Goal: Task Accomplishment & Management: Manage account settings

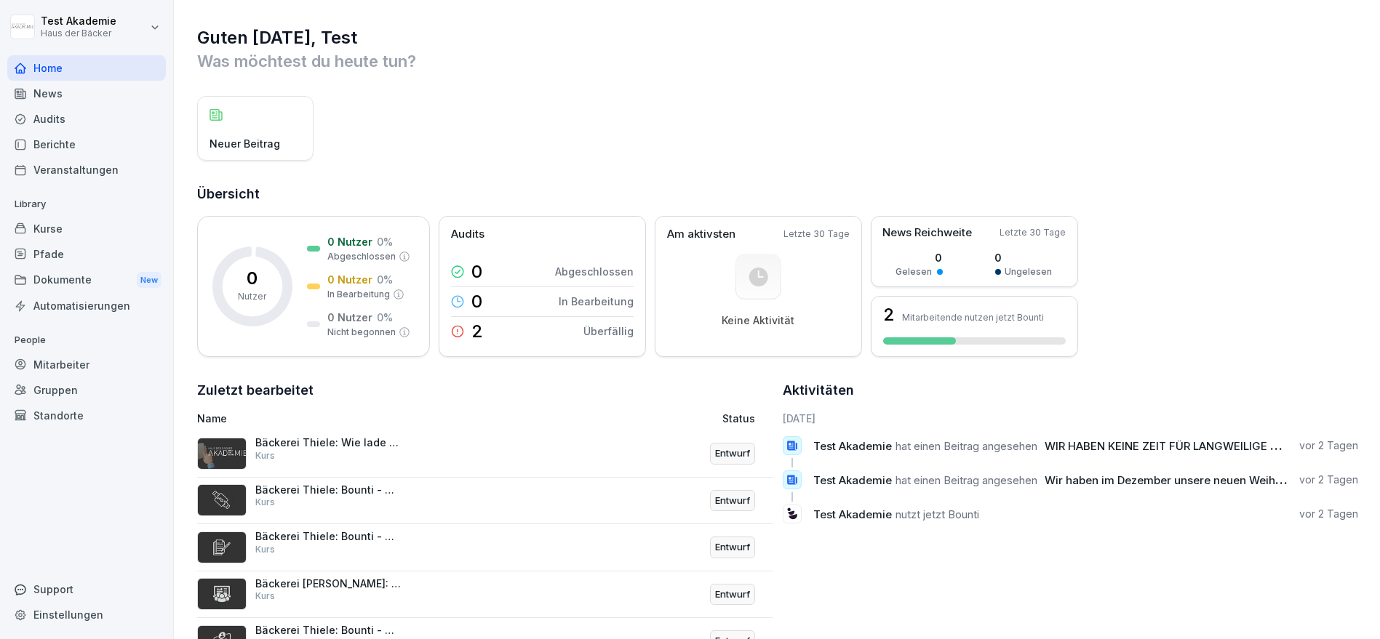
click at [112, 366] on div "Mitarbeiter" at bounding box center [86, 364] width 159 height 25
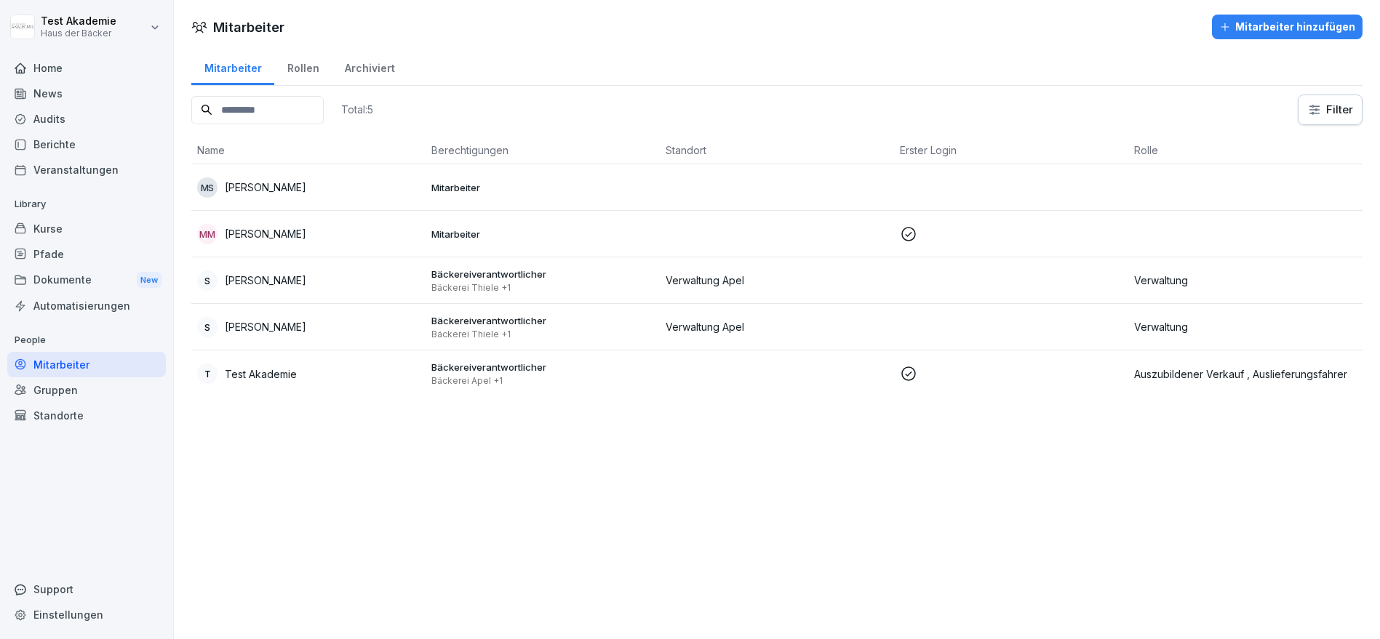
click at [354, 177] on div "MS [PERSON_NAME]" at bounding box center [308, 187] width 223 height 20
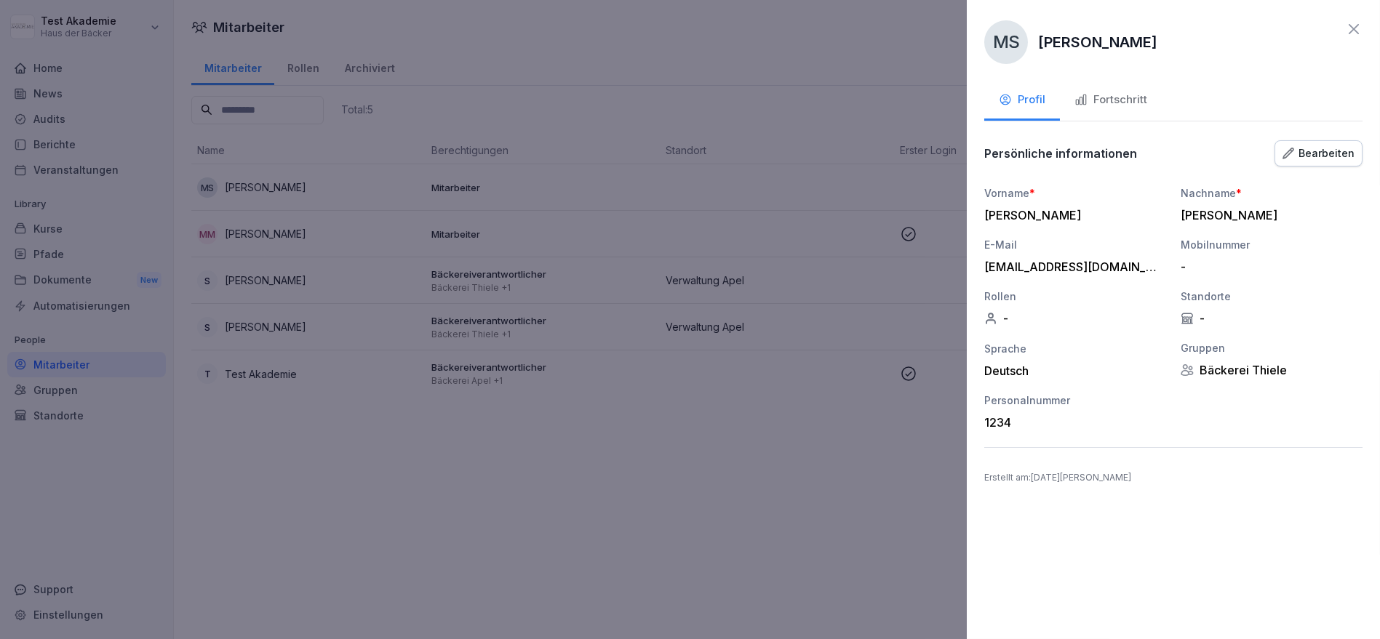
click at [1351, 28] on icon at bounding box center [1353, 28] width 17 height 17
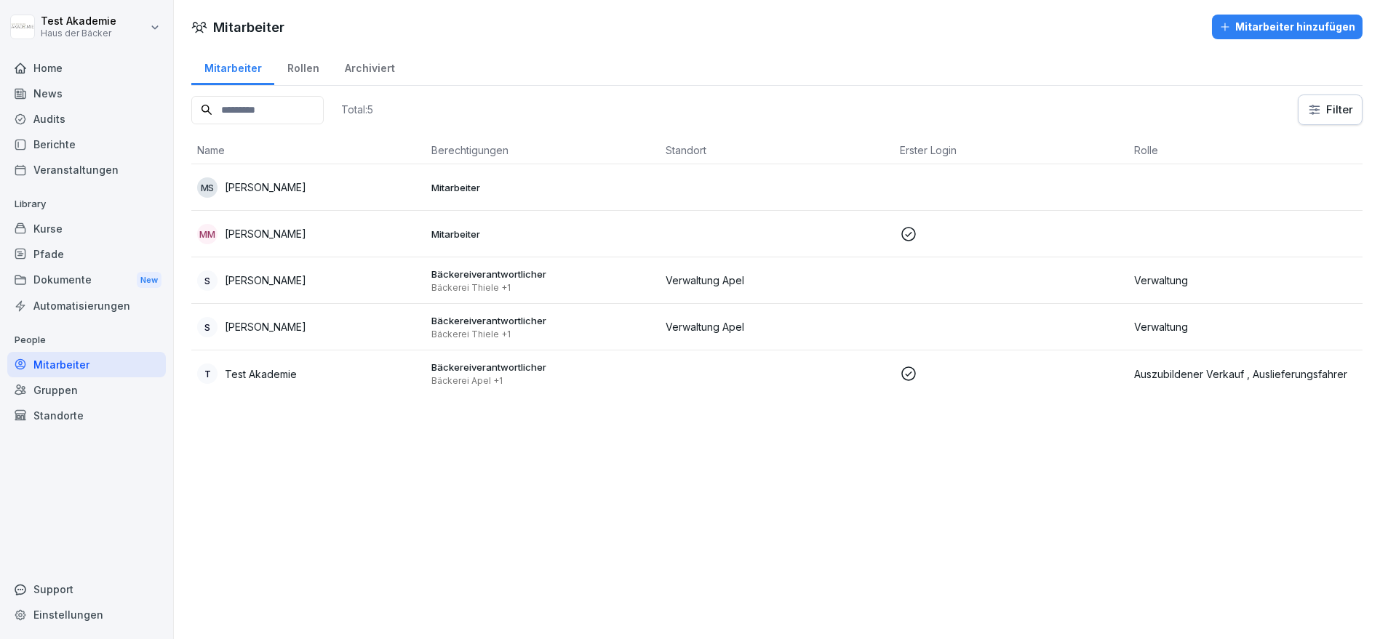
click at [326, 211] on td "MM [PERSON_NAME]" at bounding box center [308, 234] width 234 height 47
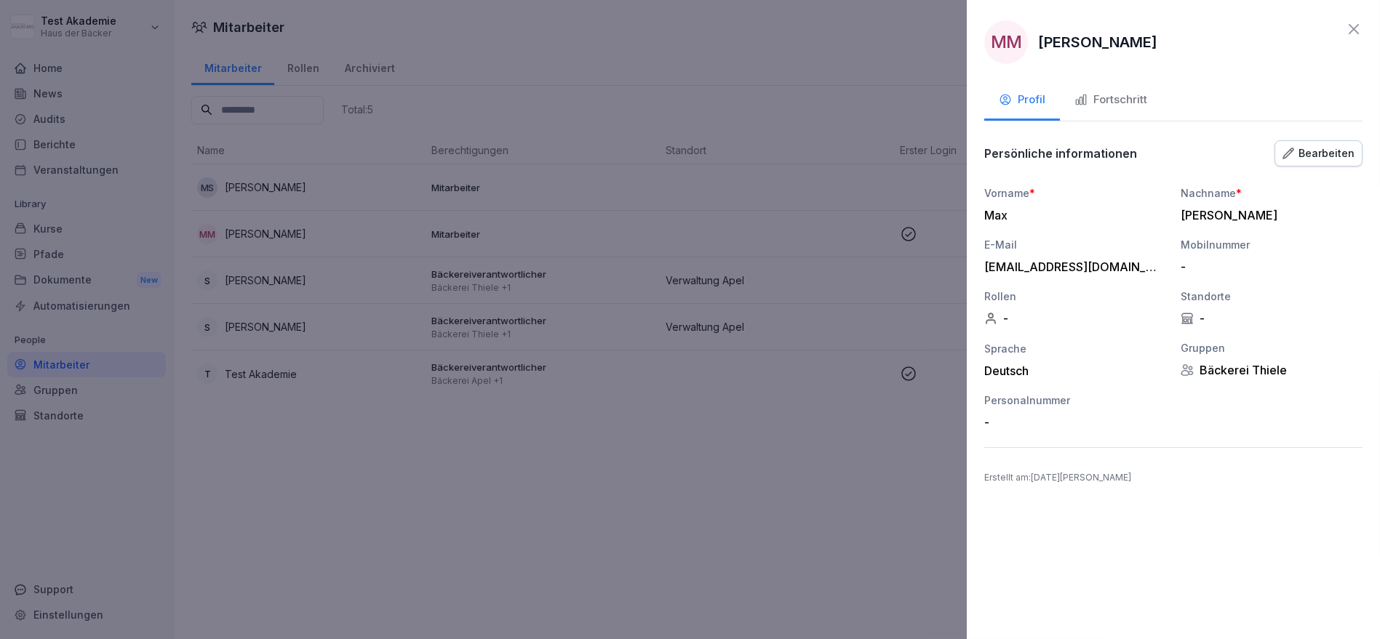
click at [325, 193] on div at bounding box center [690, 319] width 1380 height 639
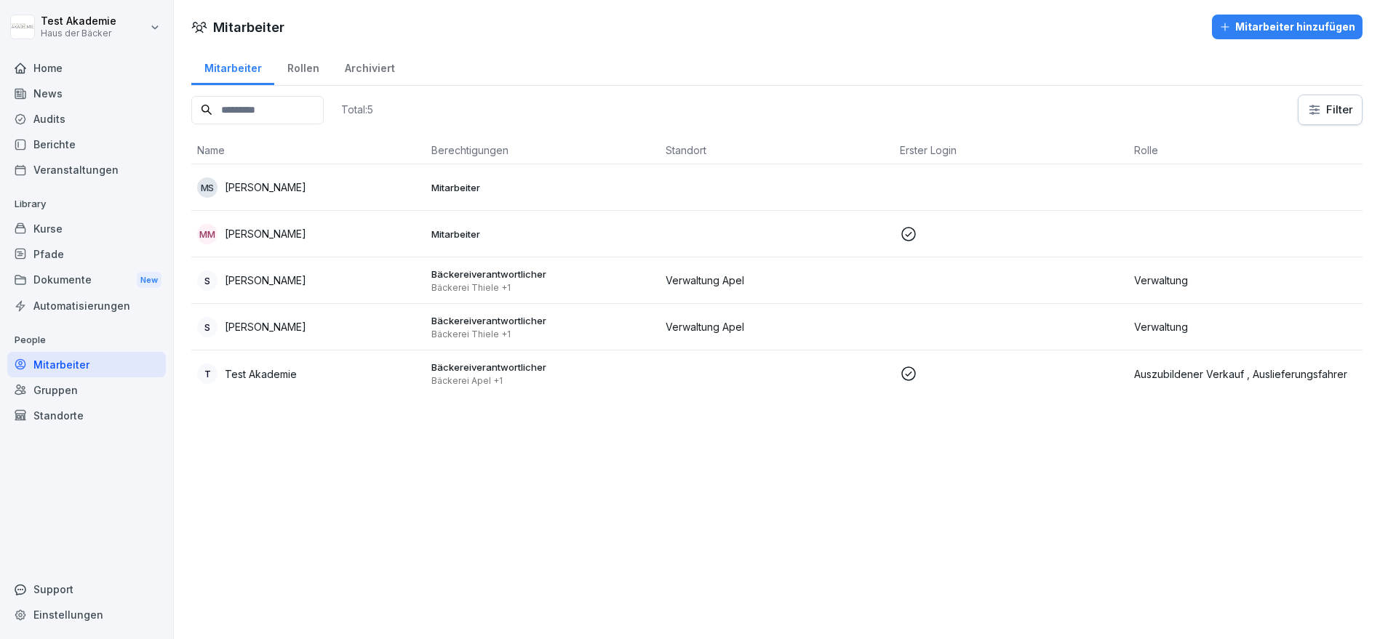
click at [100, 29] on html "Test Akademie Haus der Bäcker Home News Audits Berichte Veranstaltungen Library…" at bounding box center [690, 319] width 1380 height 639
click at [112, 86] on div "Abmelden" at bounding box center [93, 92] width 144 height 27
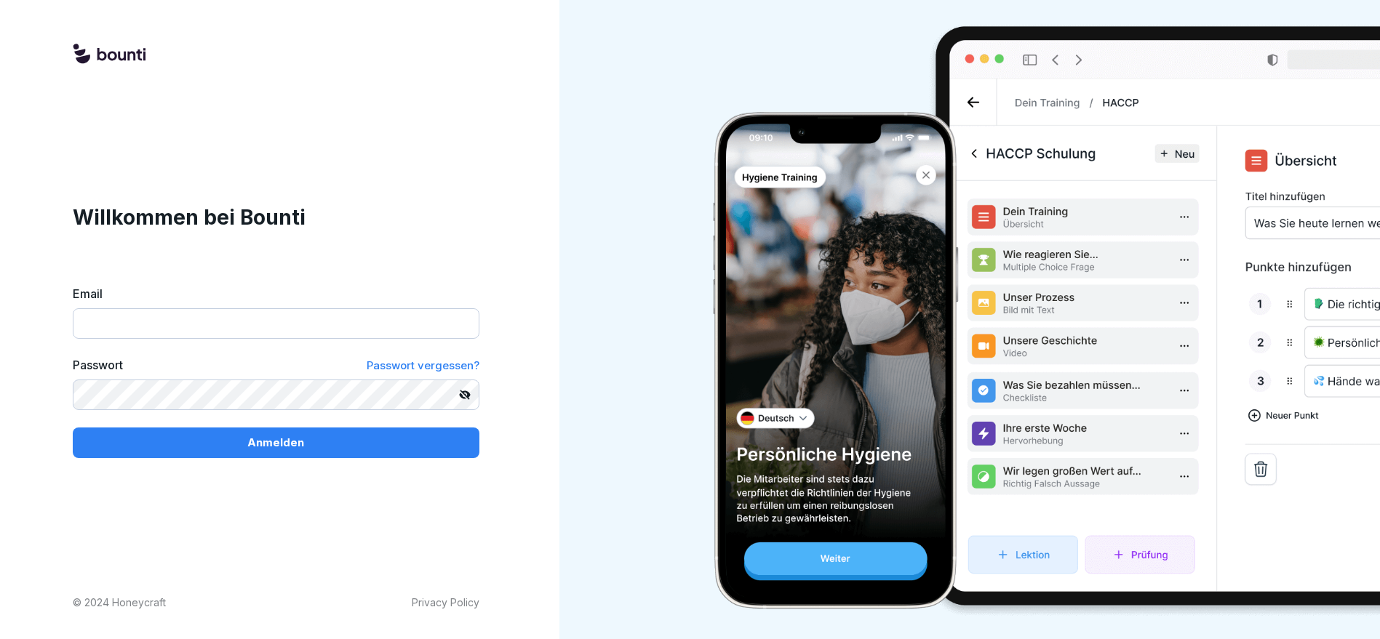
click at [305, 329] on input "Email" at bounding box center [276, 323] width 407 height 31
type input "**********"
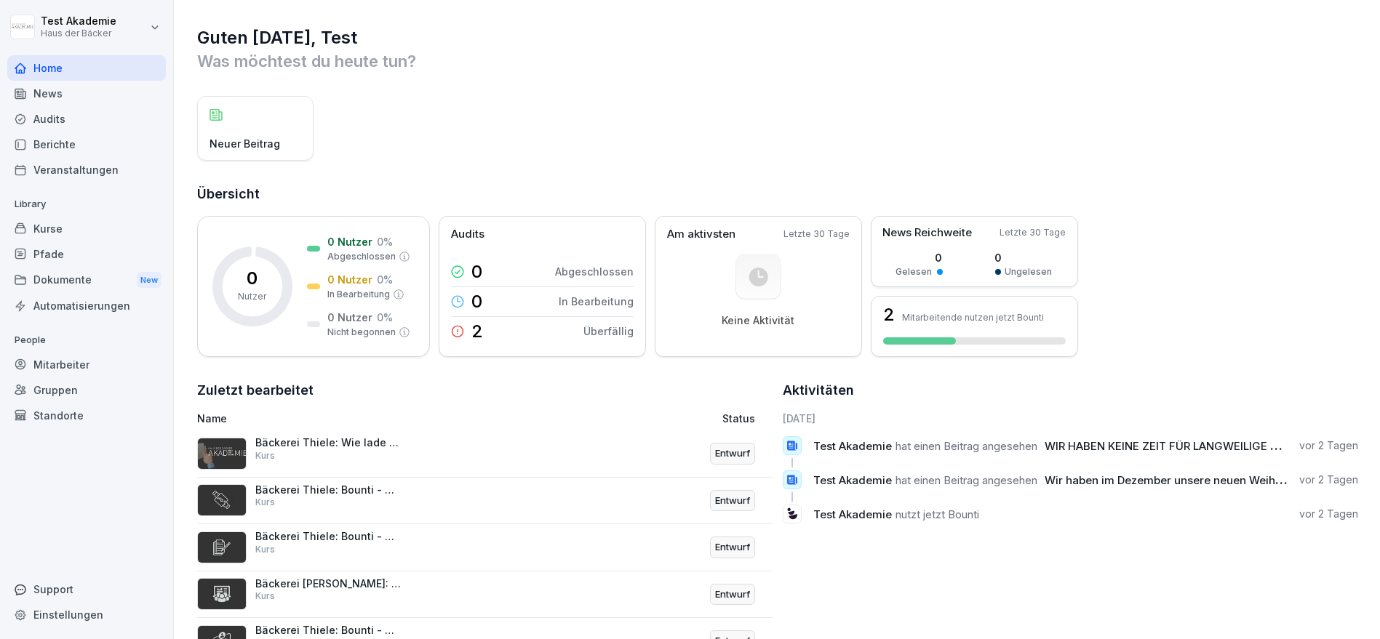
click at [91, 360] on div "Mitarbeiter" at bounding box center [86, 364] width 159 height 25
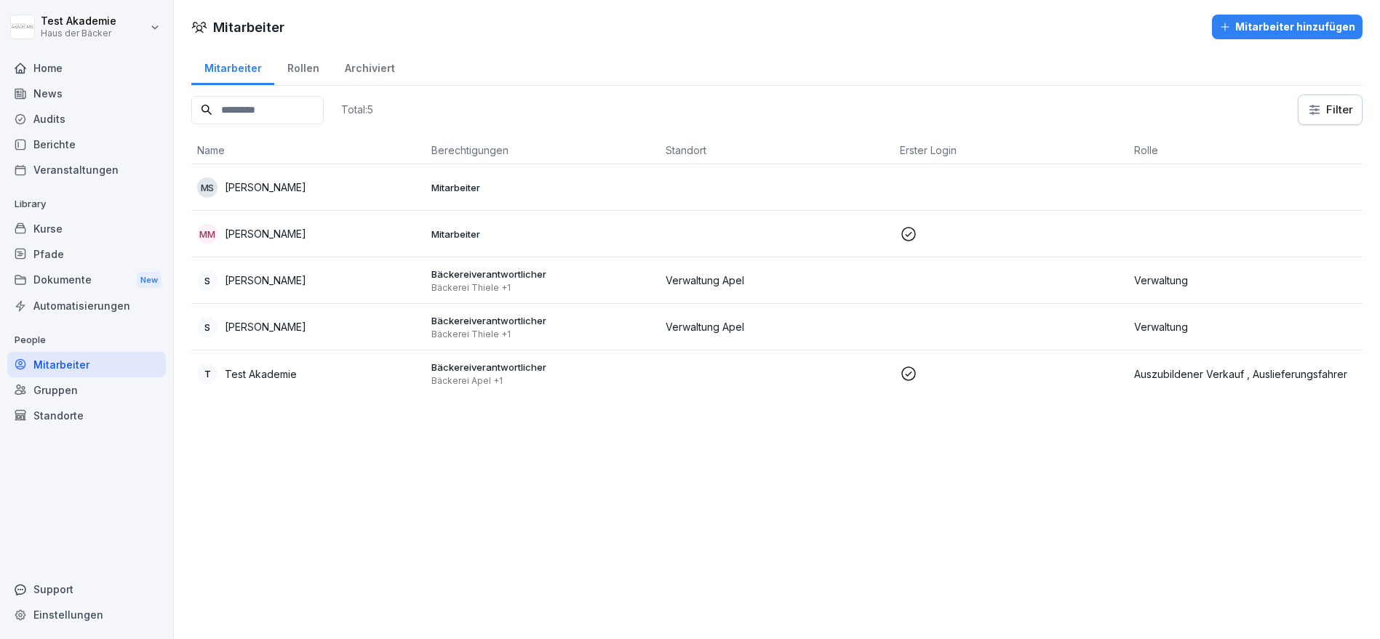
click at [1241, 32] on div "Mitarbeiter hinzufügen" at bounding box center [1287, 27] width 136 height 16
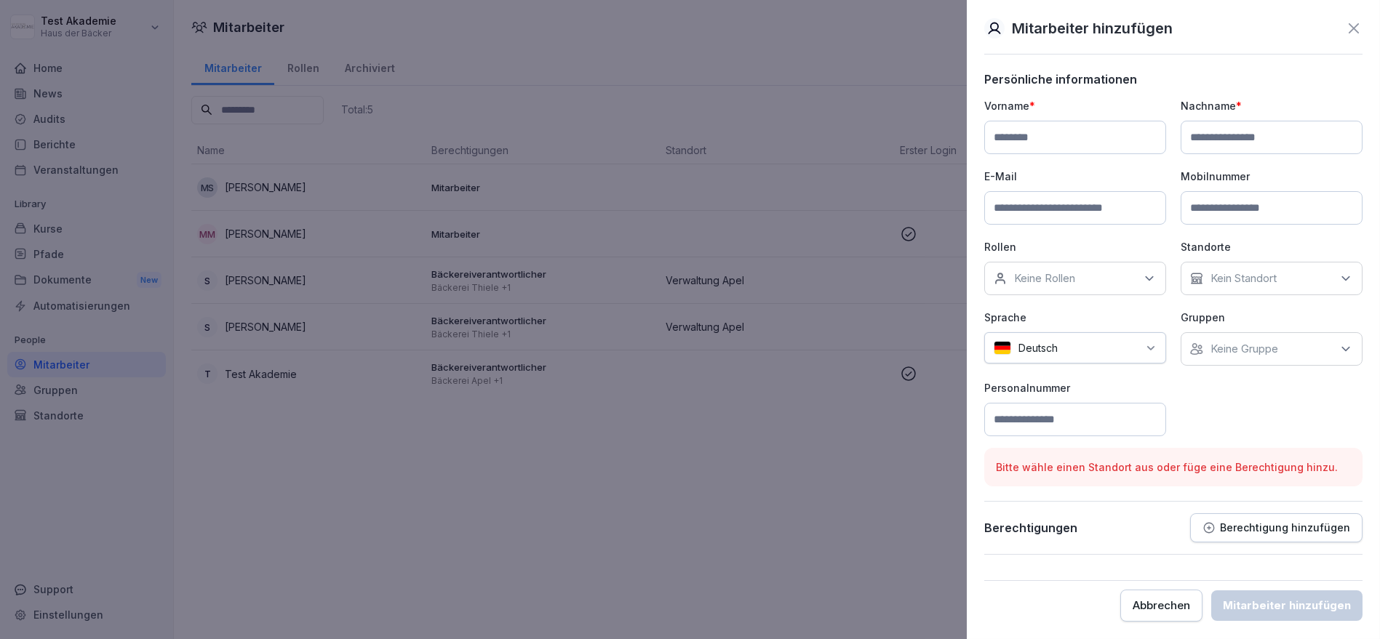
click at [592, 88] on div at bounding box center [690, 319] width 1380 height 639
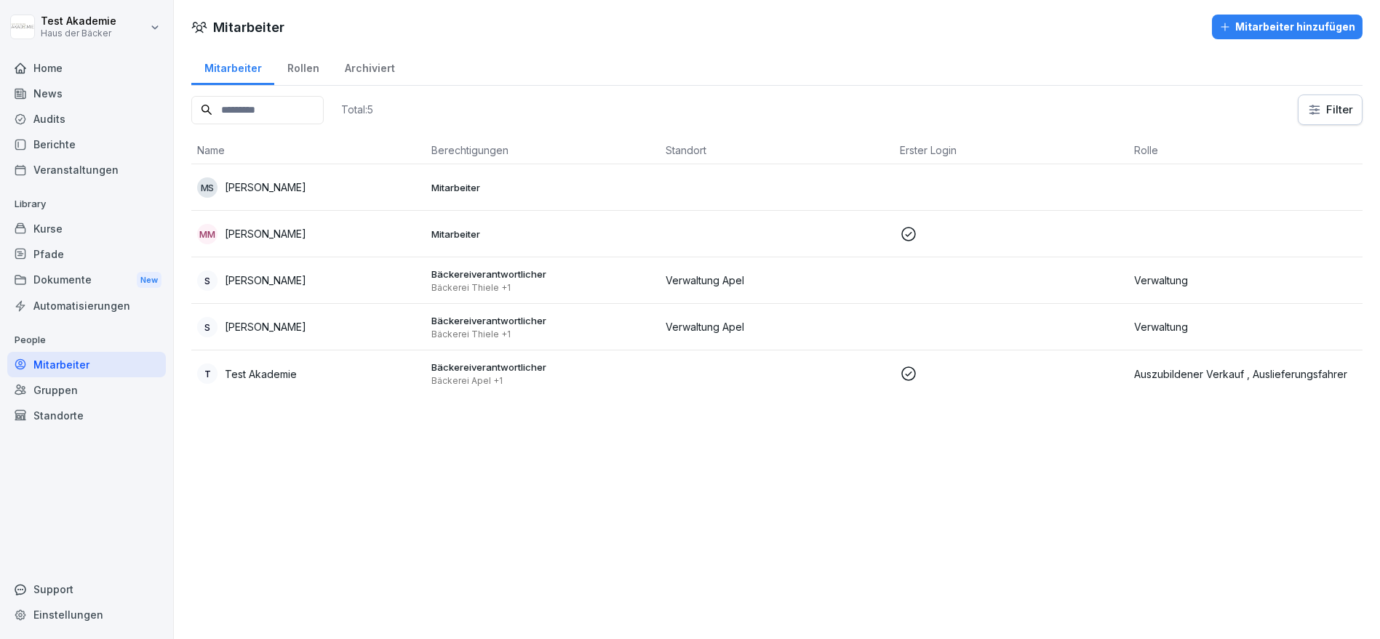
click at [71, 64] on div "Home" at bounding box center [86, 67] width 159 height 25
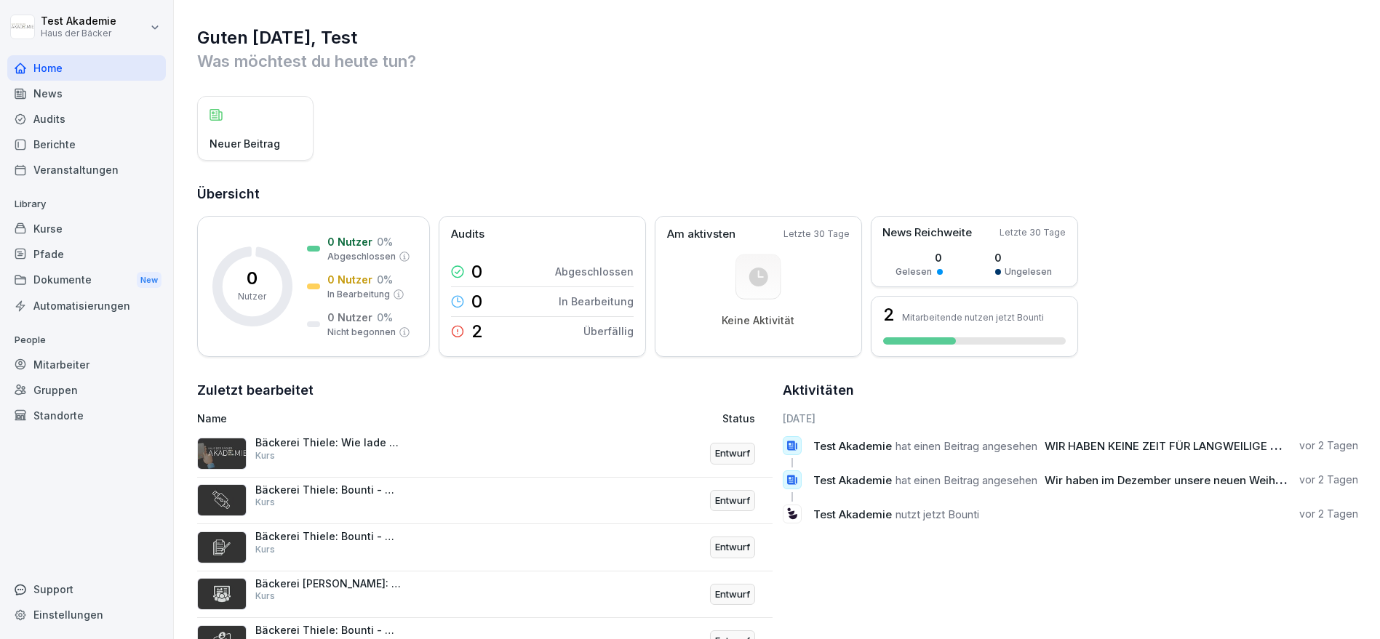
click at [135, 369] on div "Mitarbeiter" at bounding box center [86, 364] width 159 height 25
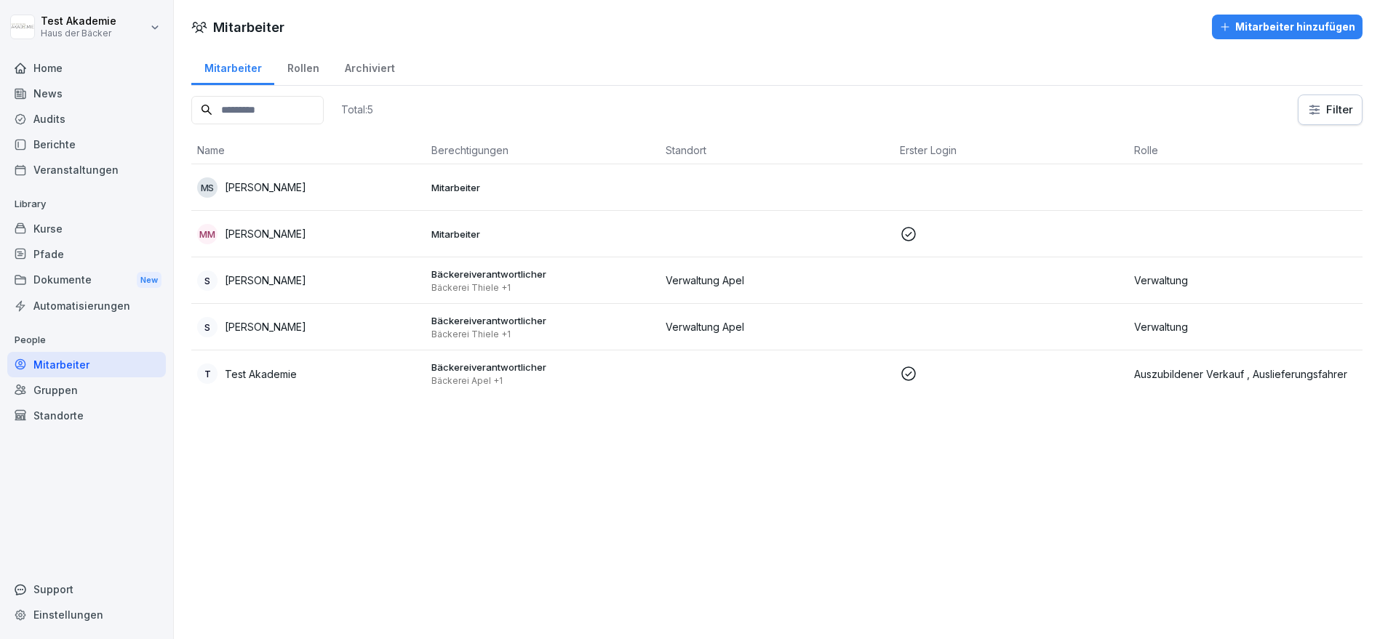
click at [1268, 33] on div "Mitarbeiter hinzufügen" at bounding box center [1287, 27] width 136 height 16
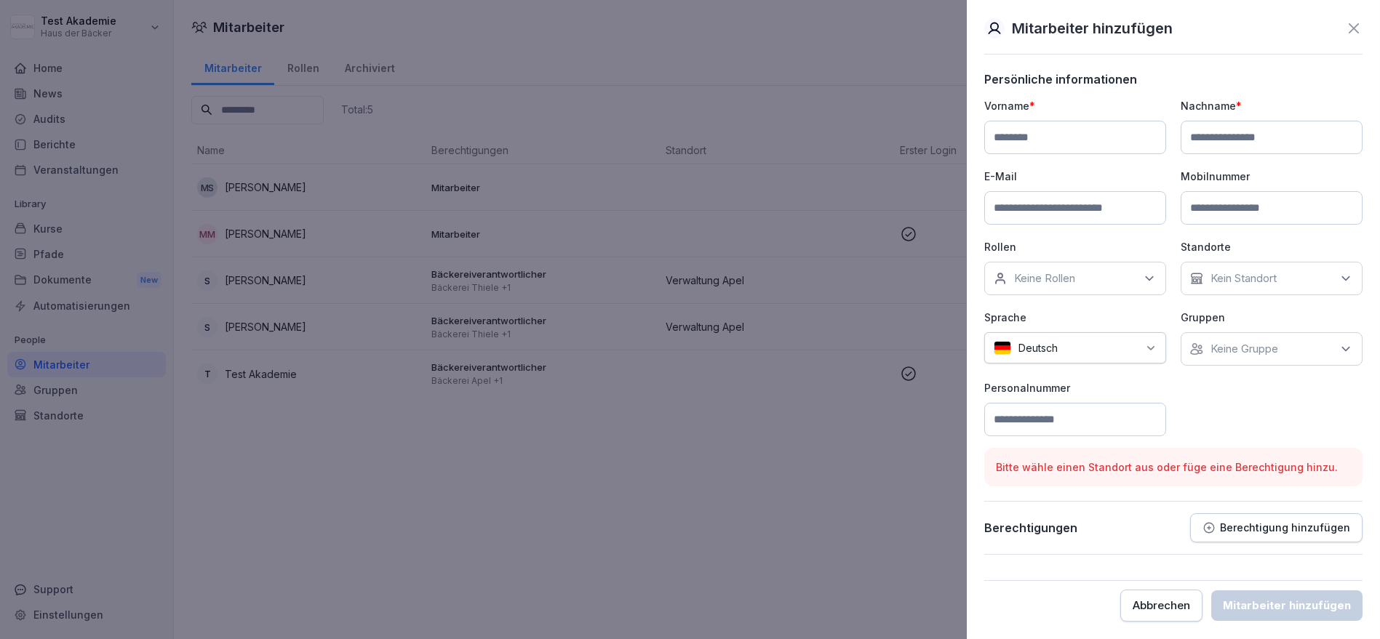
click at [565, 208] on div at bounding box center [690, 319] width 1380 height 639
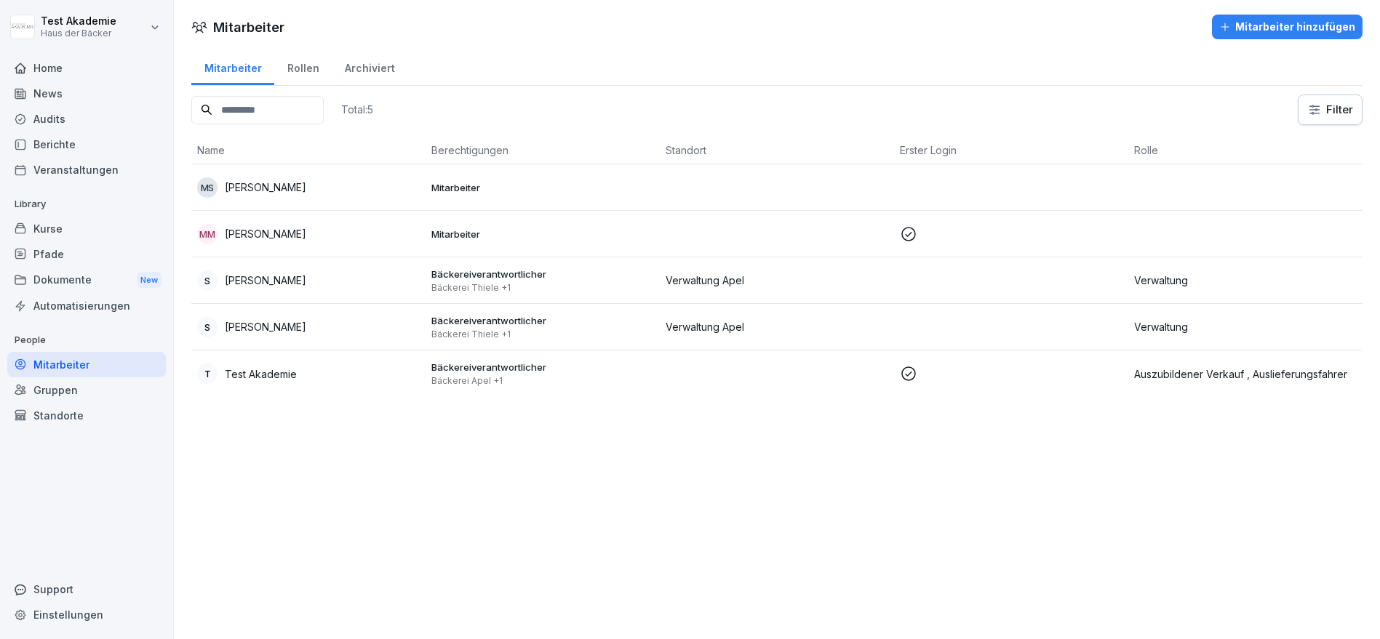
click at [139, 19] on html "Test Akademie Haus der Bäcker Home News Audits Berichte Veranstaltungen Library…" at bounding box center [690, 319] width 1380 height 639
click at [105, 86] on div "Abmelden" at bounding box center [93, 92] width 144 height 27
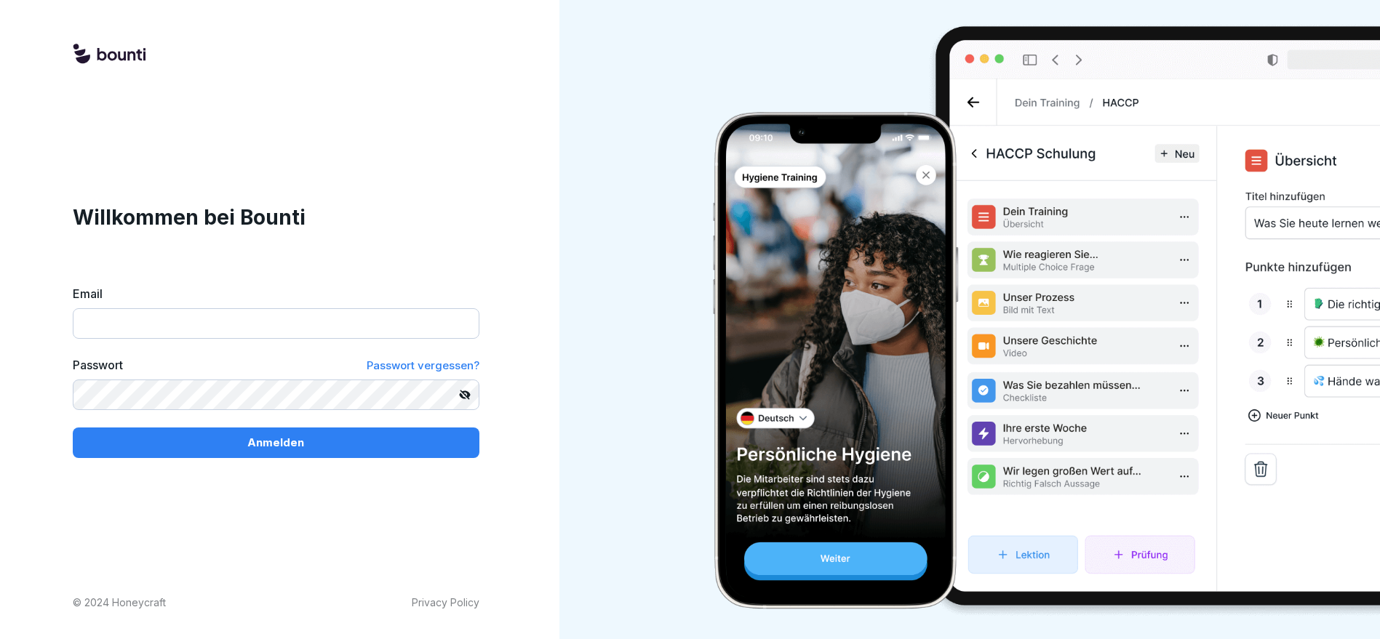
click at [255, 325] on input "Email" at bounding box center [276, 323] width 407 height 31
paste input "**********"
type input "**********"
click at [324, 441] on div "Anmelden" at bounding box center [275, 443] width 383 height 16
